Goal: Information Seeking & Learning: Learn about a topic

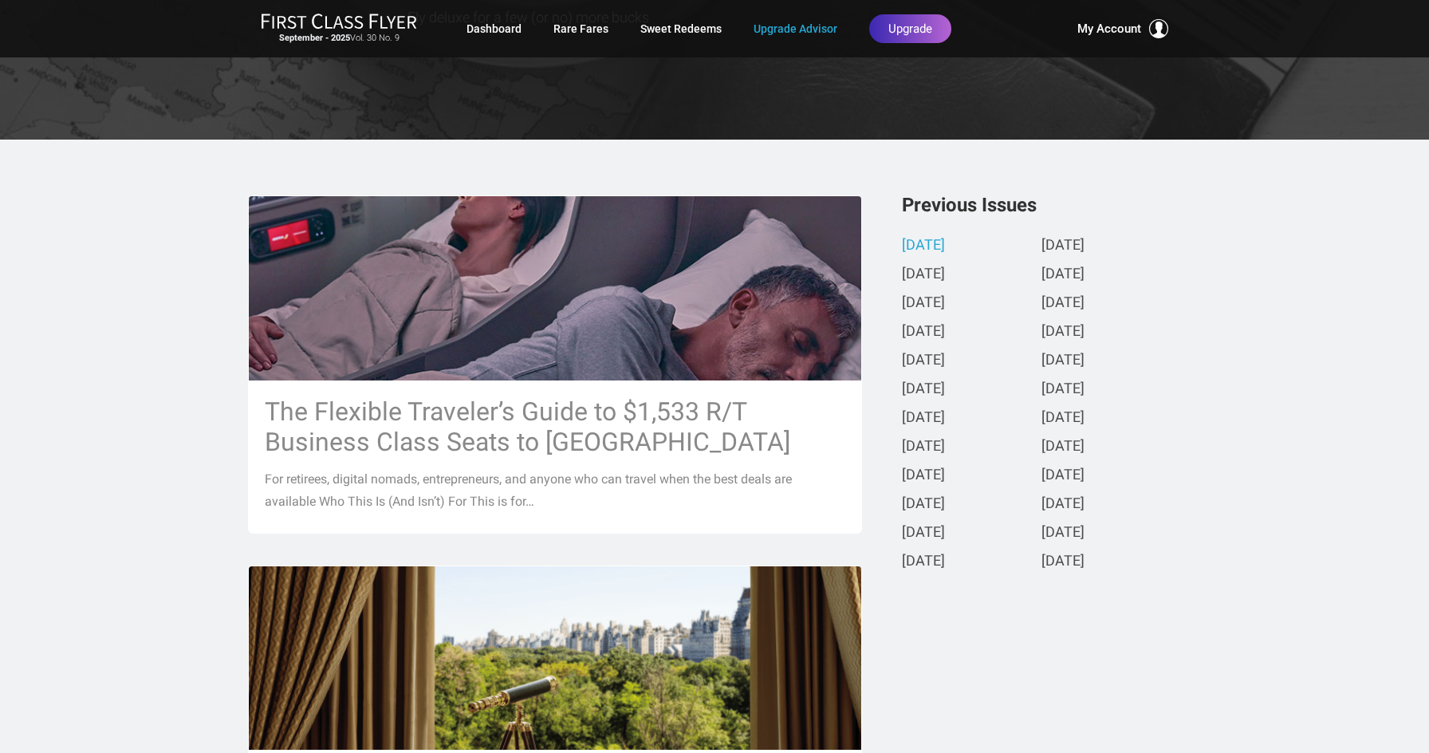
scroll to position [239, 0]
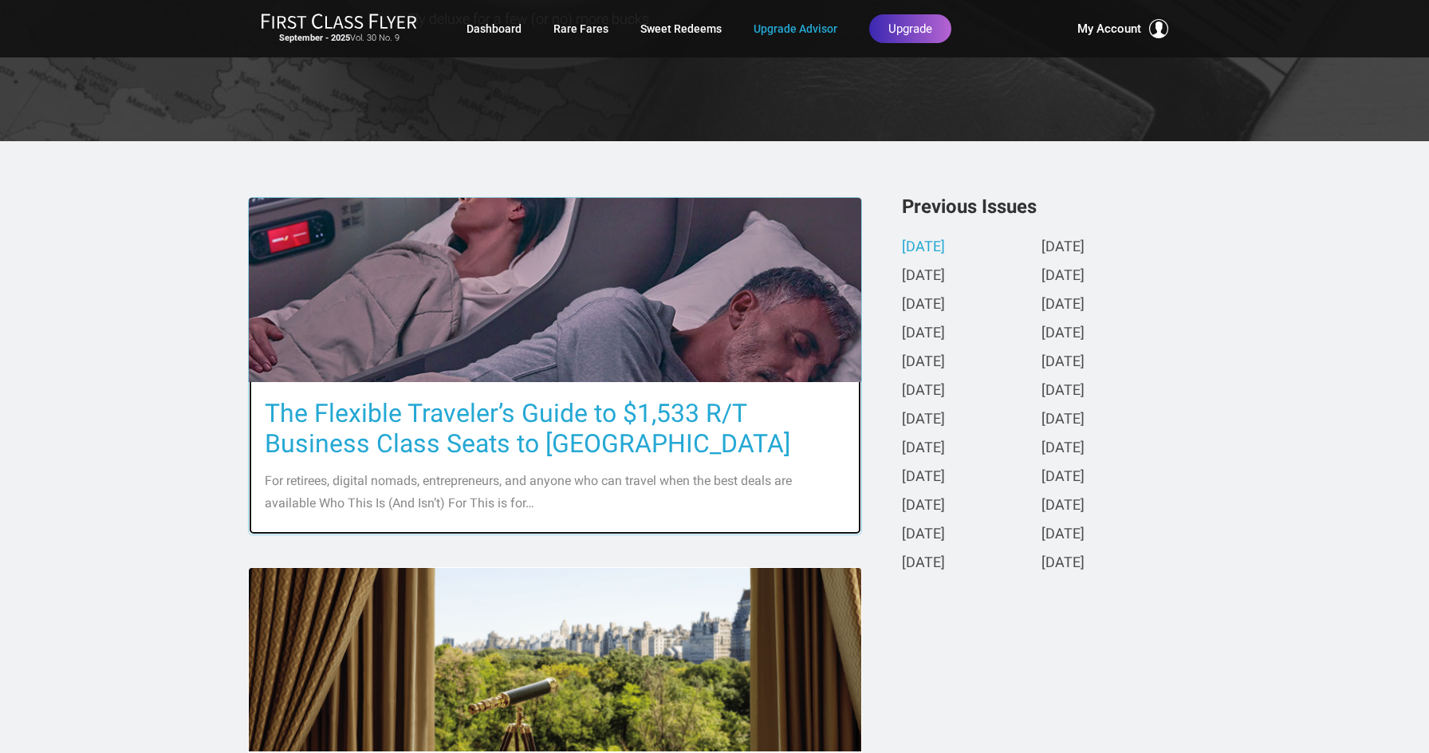
click at [480, 405] on h3 "The Flexible Traveler’s Guide to $1,533 R/T Business Class Seats to [GEOGRAPHIC…" at bounding box center [555, 428] width 580 height 61
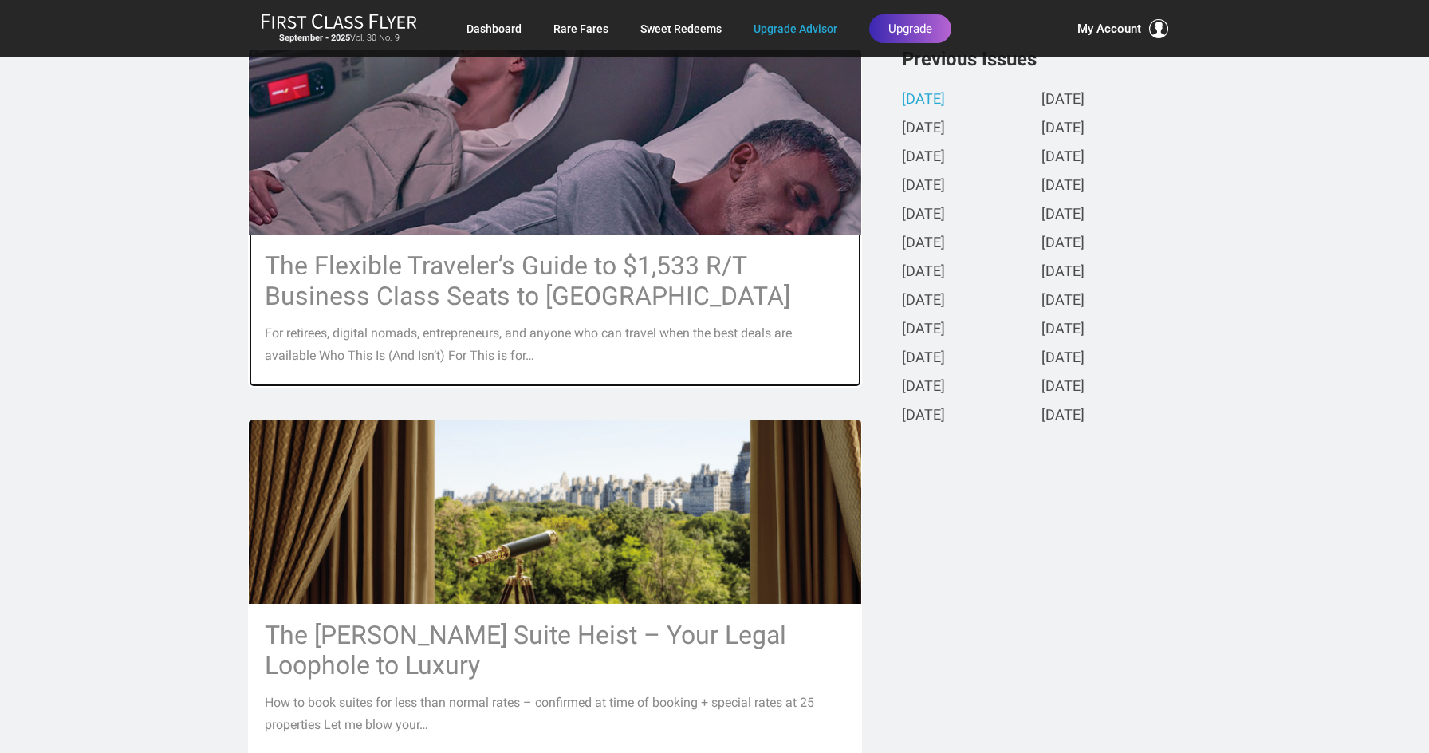
scroll to position [159, 0]
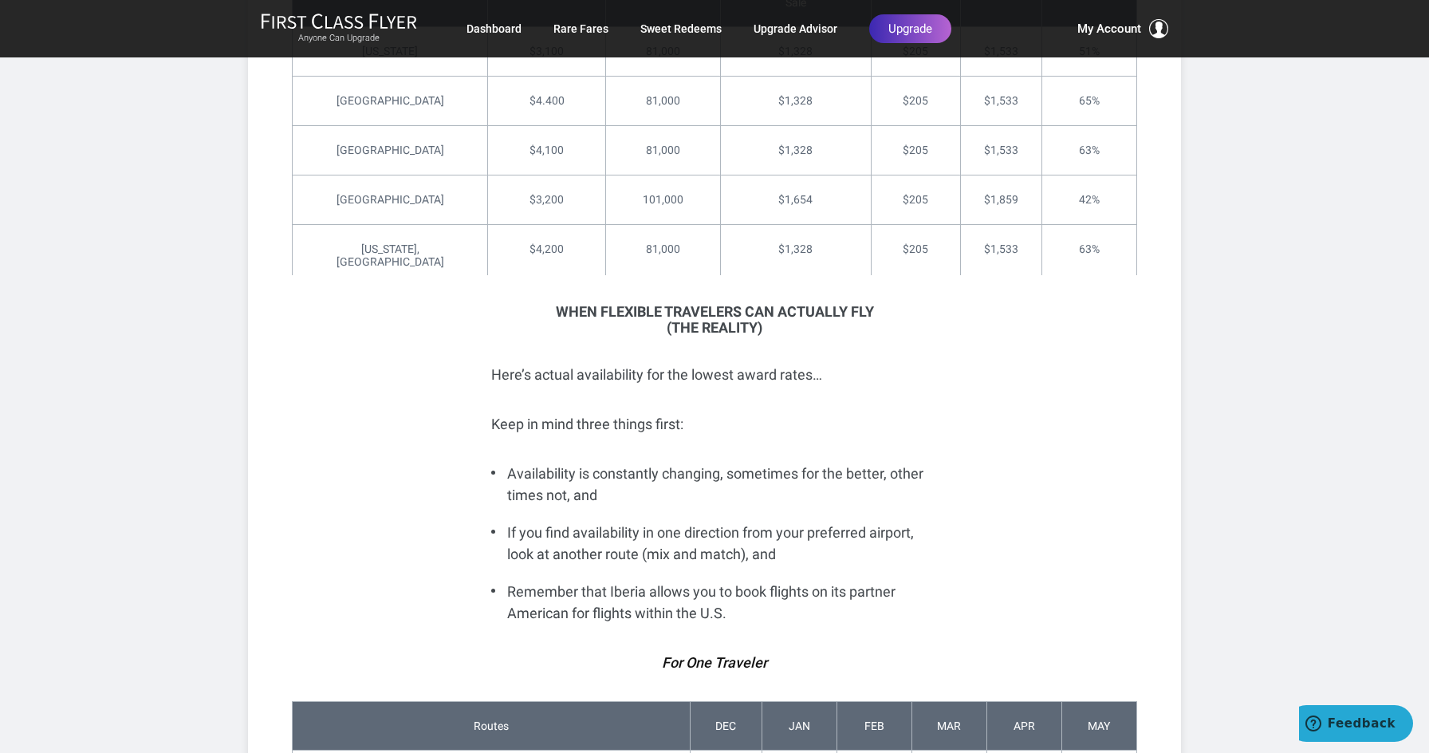
scroll to position [3747, 0]
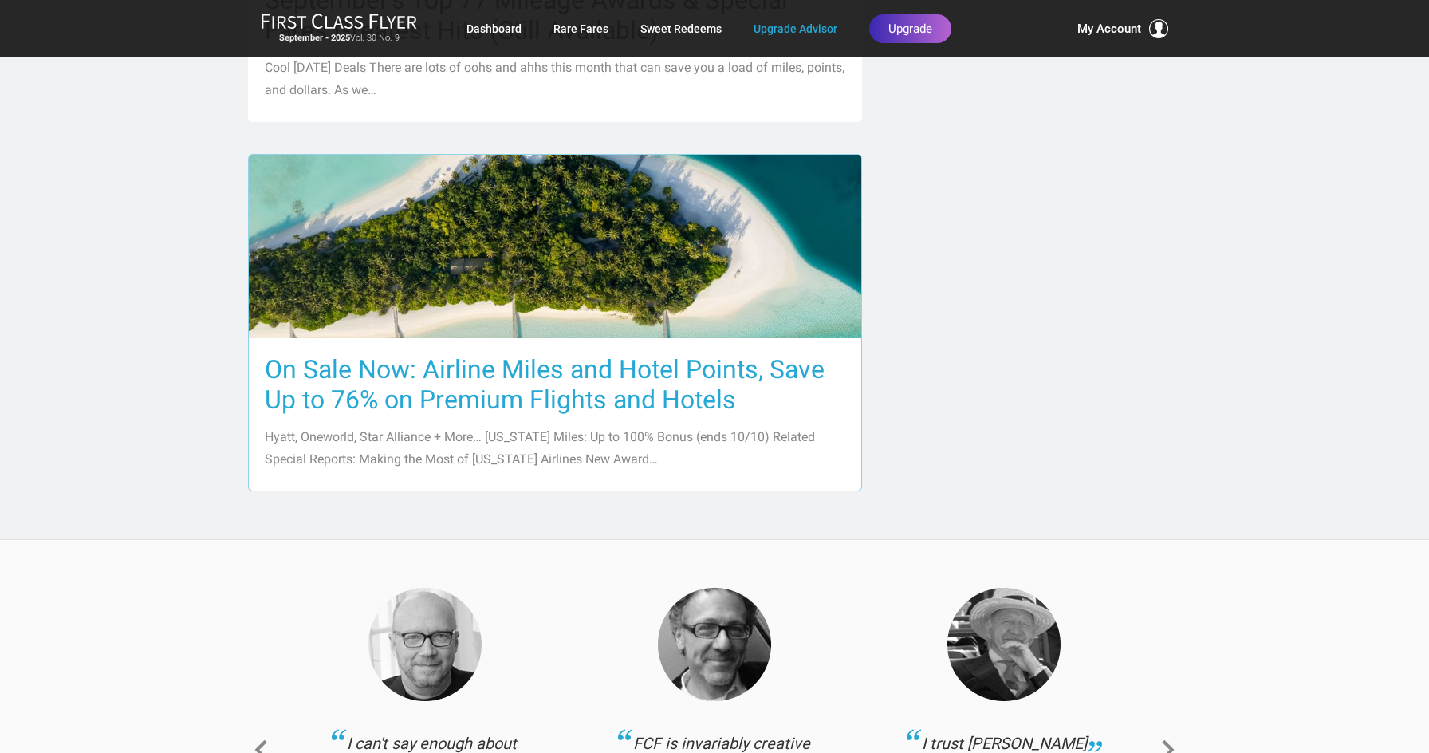
scroll to position [1515, 0]
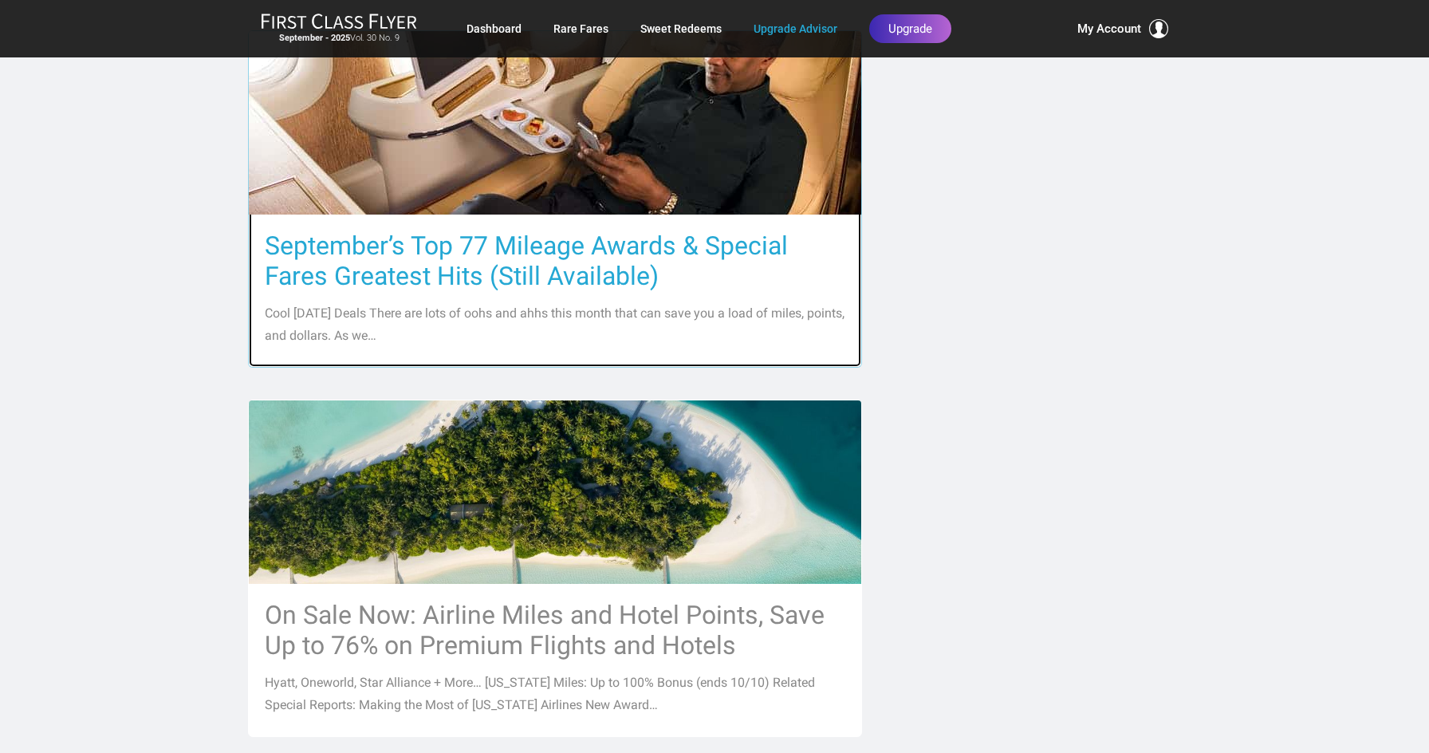
click at [415, 262] on h3 "September’s Top 77 Mileage Awards & Special Fares Greatest Hits (Still Availabl…" at bounding box center [555, 260] width 580 height 61
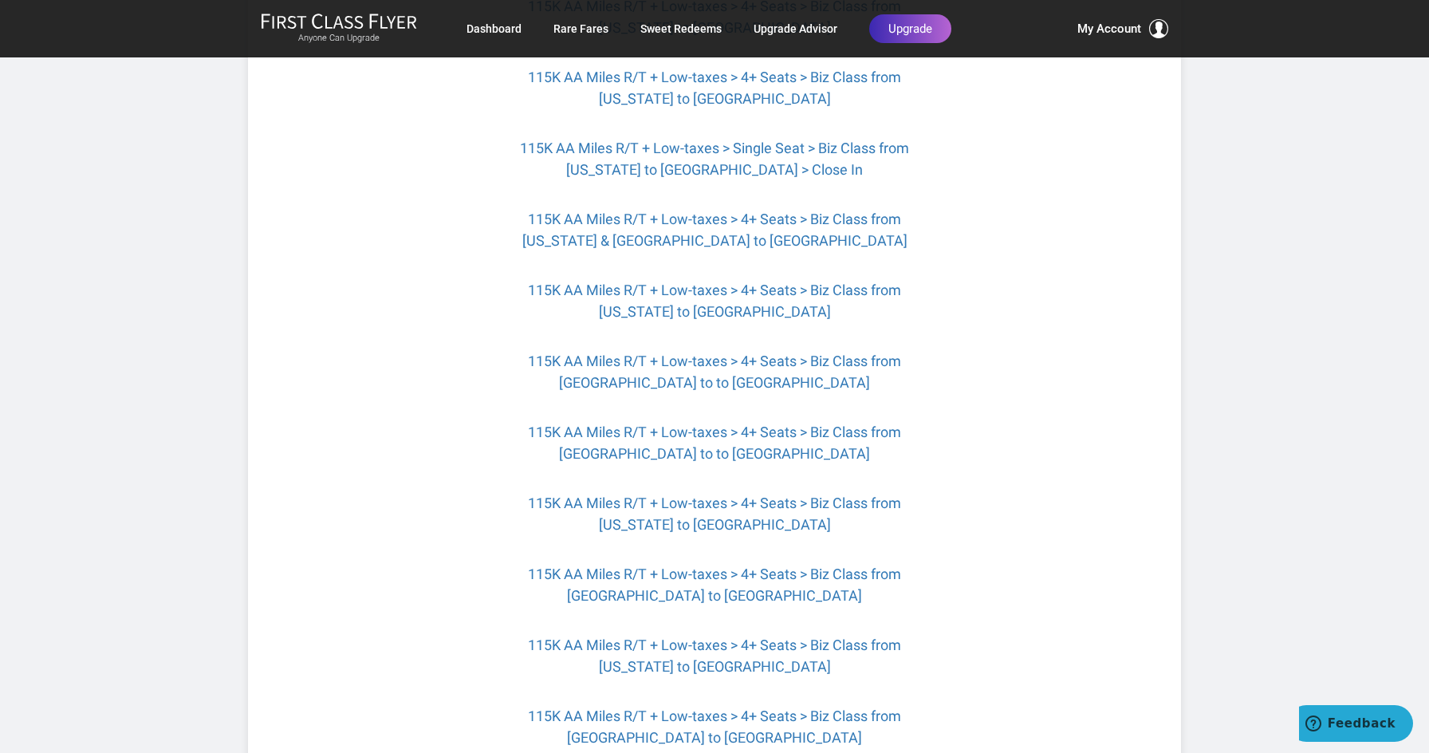
scroll to position [1435, 0]
